Goal: Task Accomplishment & Management: Complete application form

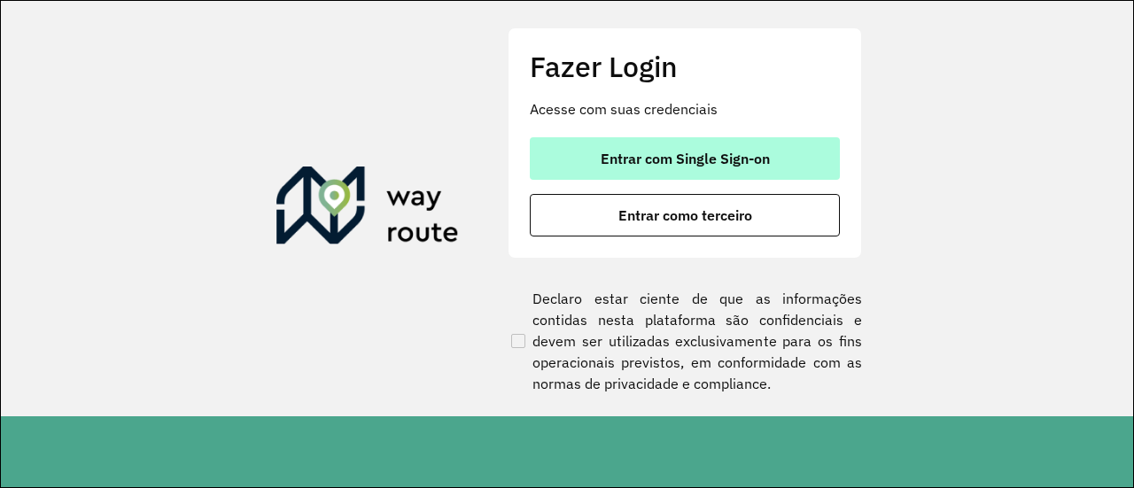
click at [679, 166] on span "Entrar com Single Sign-on" at bounding box center [685, 159] width 169 height 14
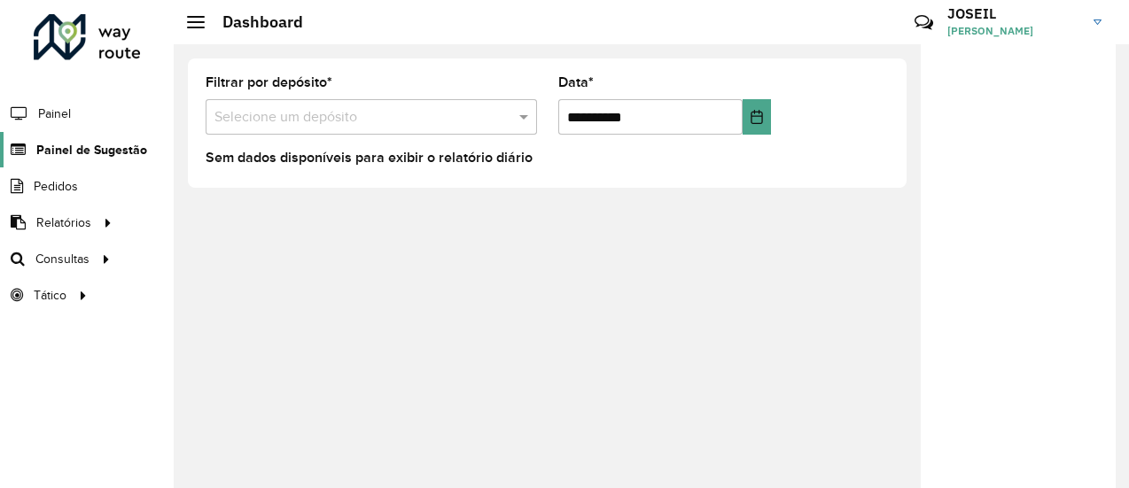
click at [82, 144] on span "Painel de Sugestão" at bounding box center [91, 150] width 111 height 19
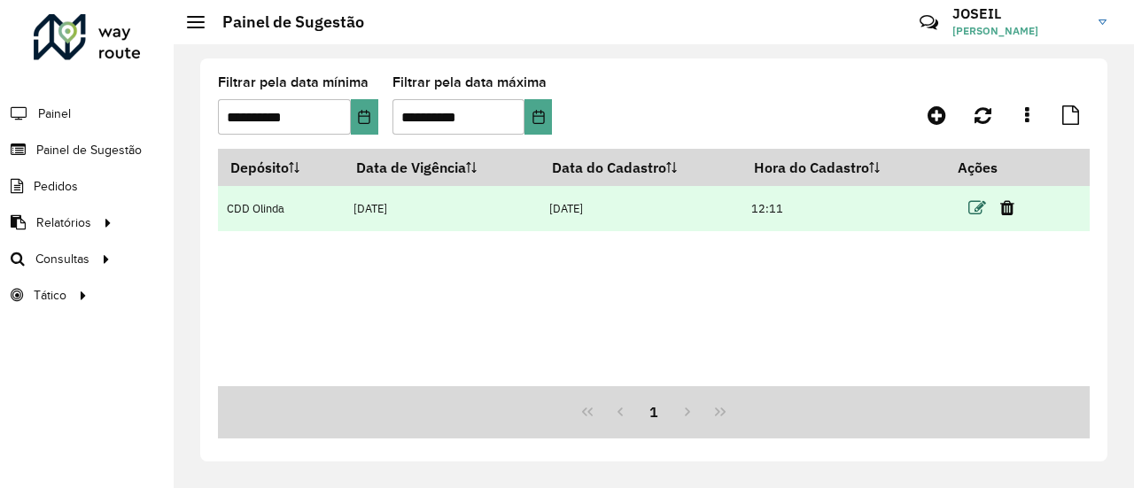
click at [976, 206] on icon at bounding box center [978, 208] width 18 height 18
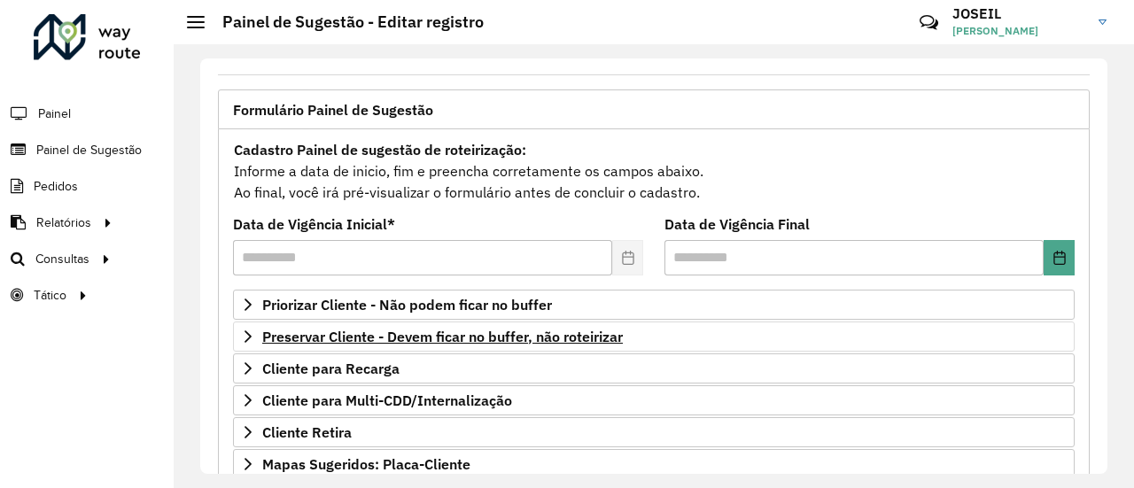
scroll to position [177, 0]
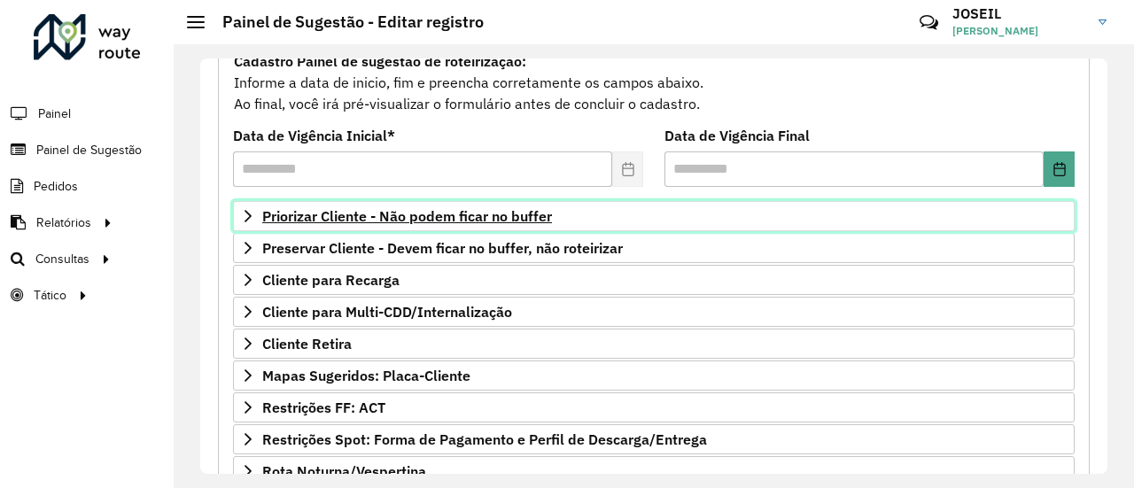
click at [331, 217] on span "Priorizar Cliente - Não podem ficar no buffer" at bounding box center [407, 216] width 290 height 14
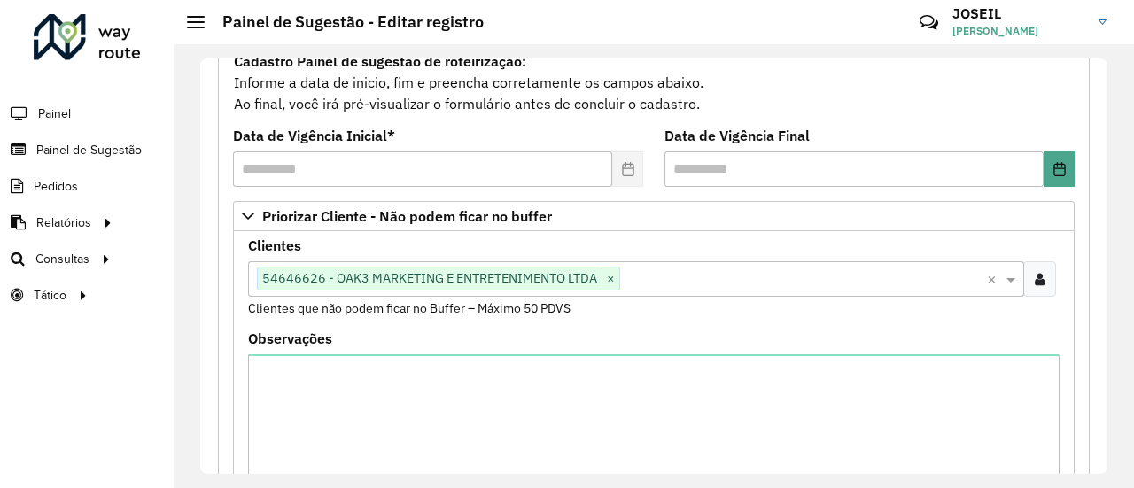
click at [642, 277] on input "text" at bounding box center [803, 279] width 367 height 21
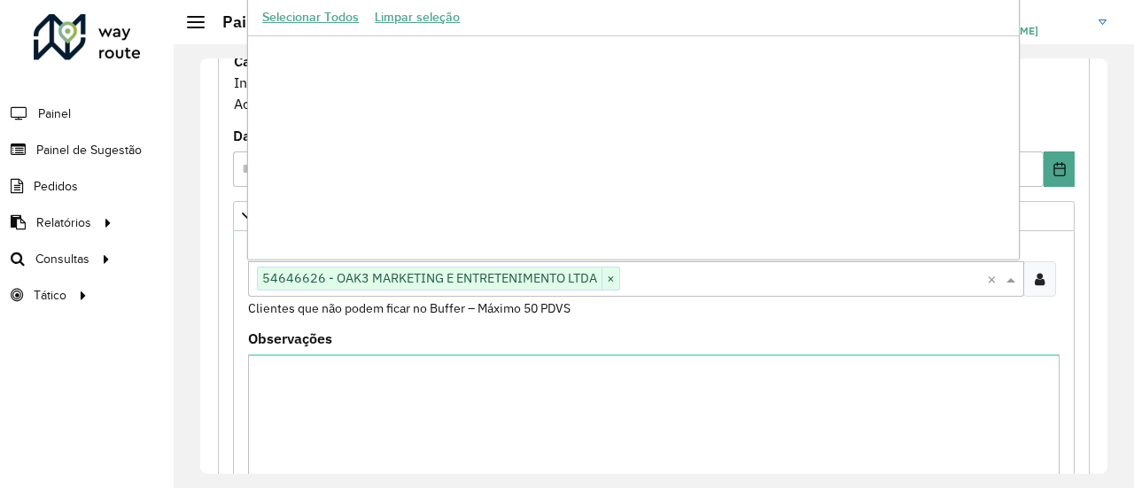
paste input "*****"
type input "*****"
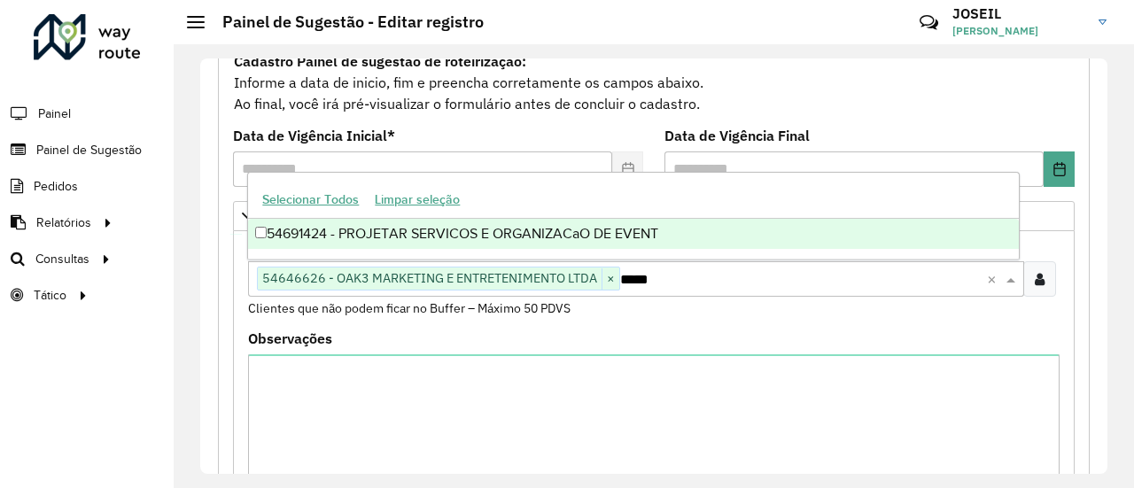
click at [323, 233] on div "54691424 - PROJETAR SERVICOS E ORGANIZACaO DE EVENT" at bounding box center [633, 234] width 770 height 30
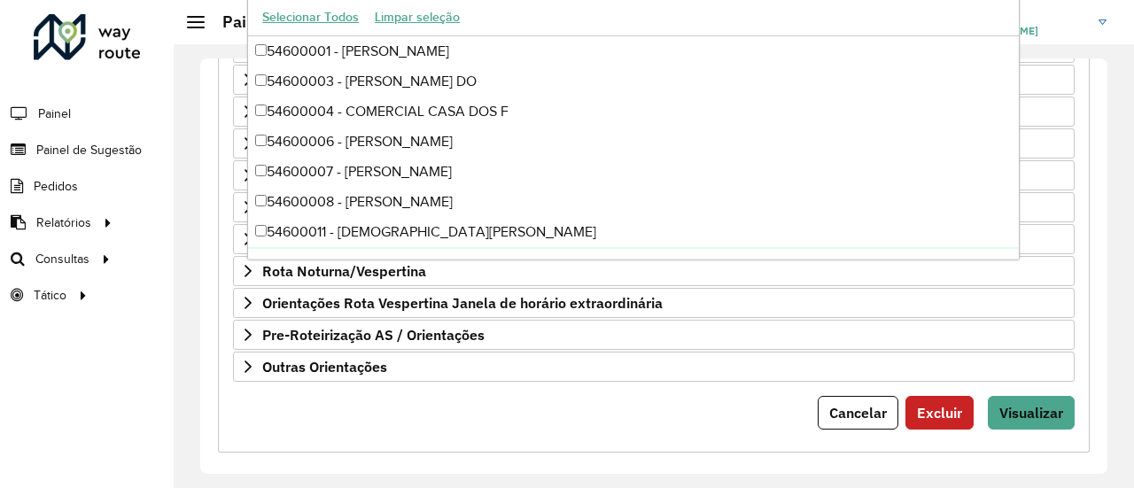
scroll to position [710, 0]
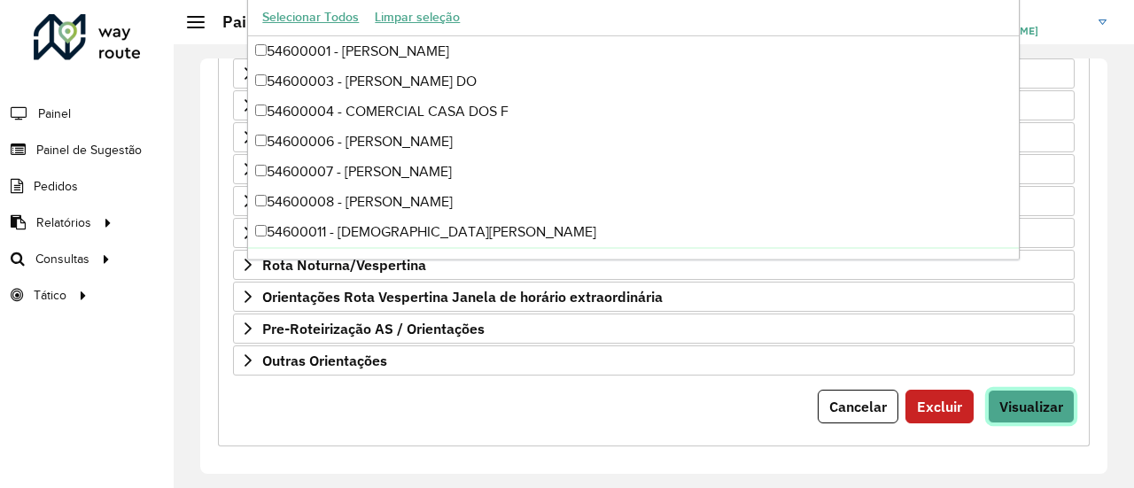
click at [1019, 404] on span "Visualizar" at bounding box center [1032, 407] width 64 height 18
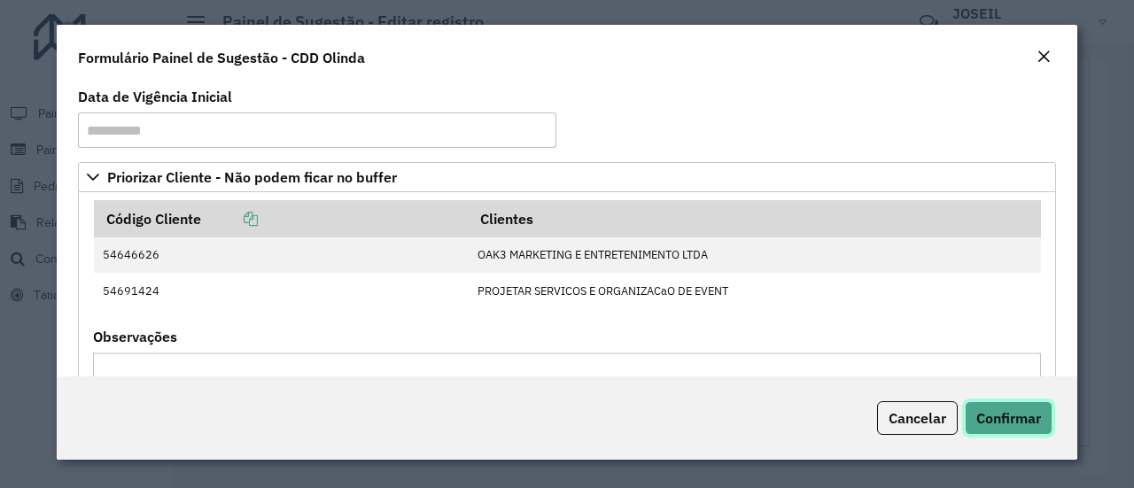
click at [1008, 417] on span "Confirmar" at bounding box center [1008, 418] width 65 height 18
